Goal: Find specific page/section: Find specific page/section

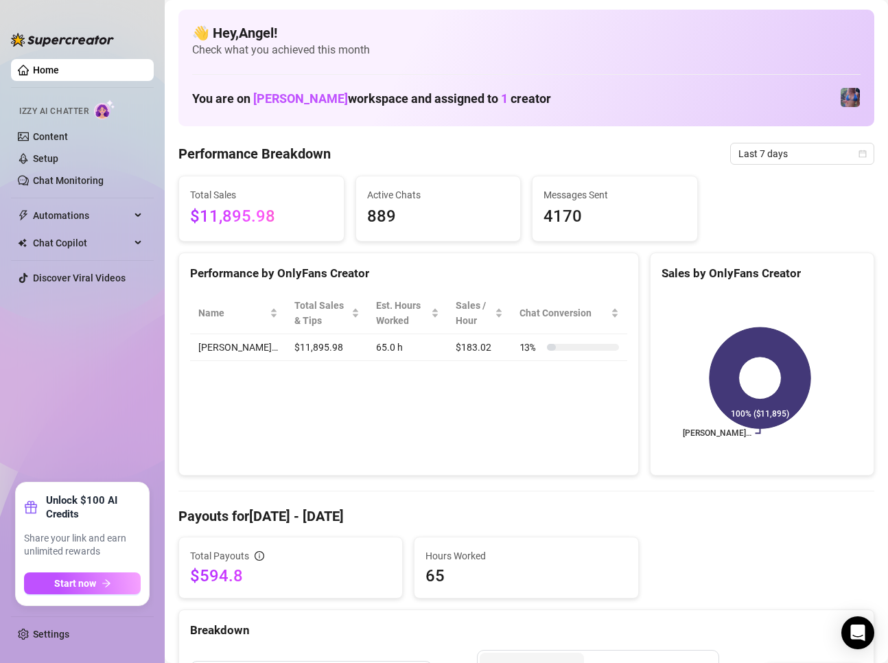
scroll to position [274, 0]
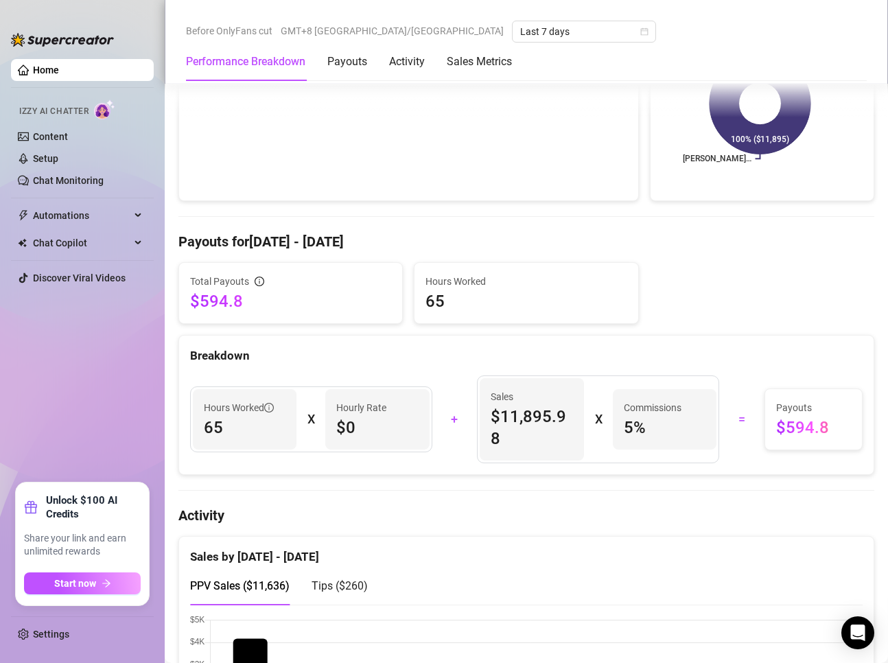
click at [468, 377] on div "Sales $11,895.98 X Commissions 5 %" at bounding box center [597, 419] width 259 height 88
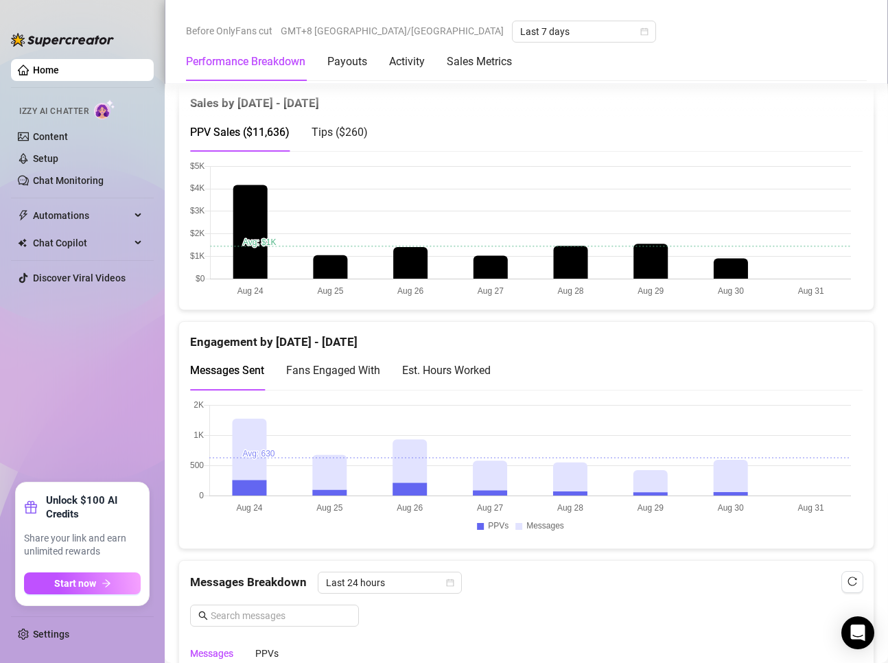
scroll to position [755, 0]
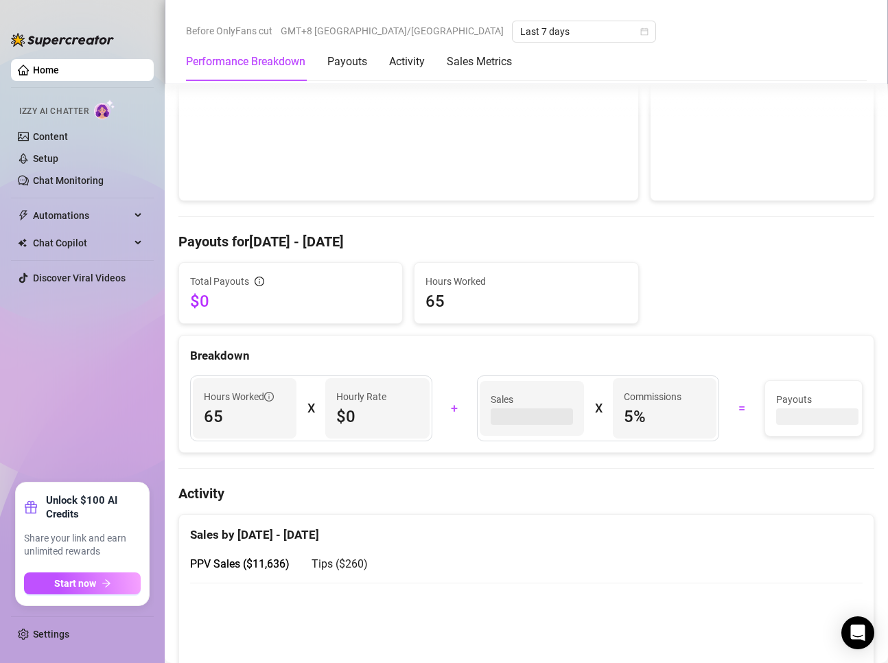
click at [641, 262] on div "Total Payouts $0 Hours Worked 65 Breakdown Hours Worked 65 X Hourly Rate $0 + S…" at bounding box center [526, 357] width 696 height 191
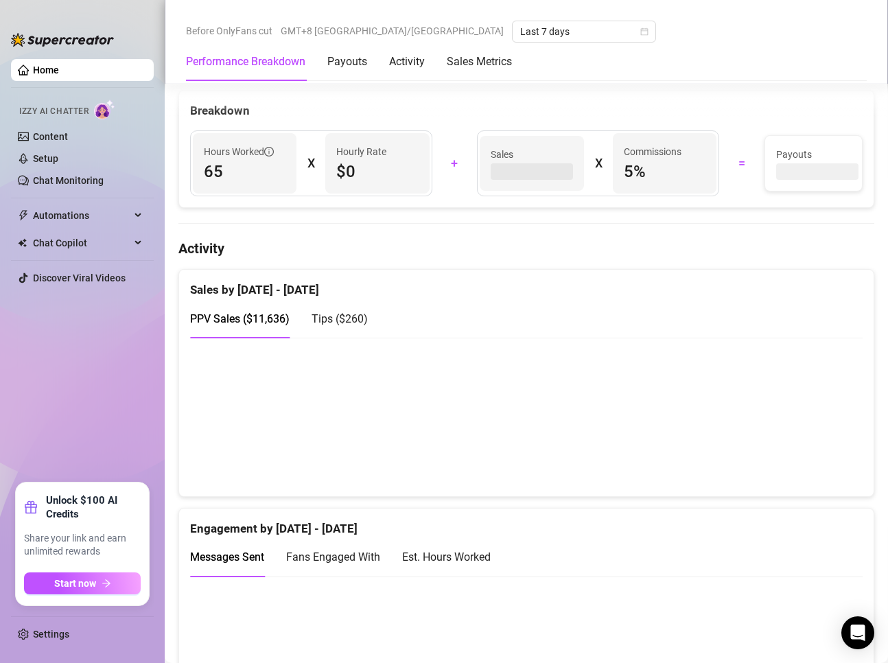
scroll to position [549, 0]
